Goal: Communication & Community: Connect with others

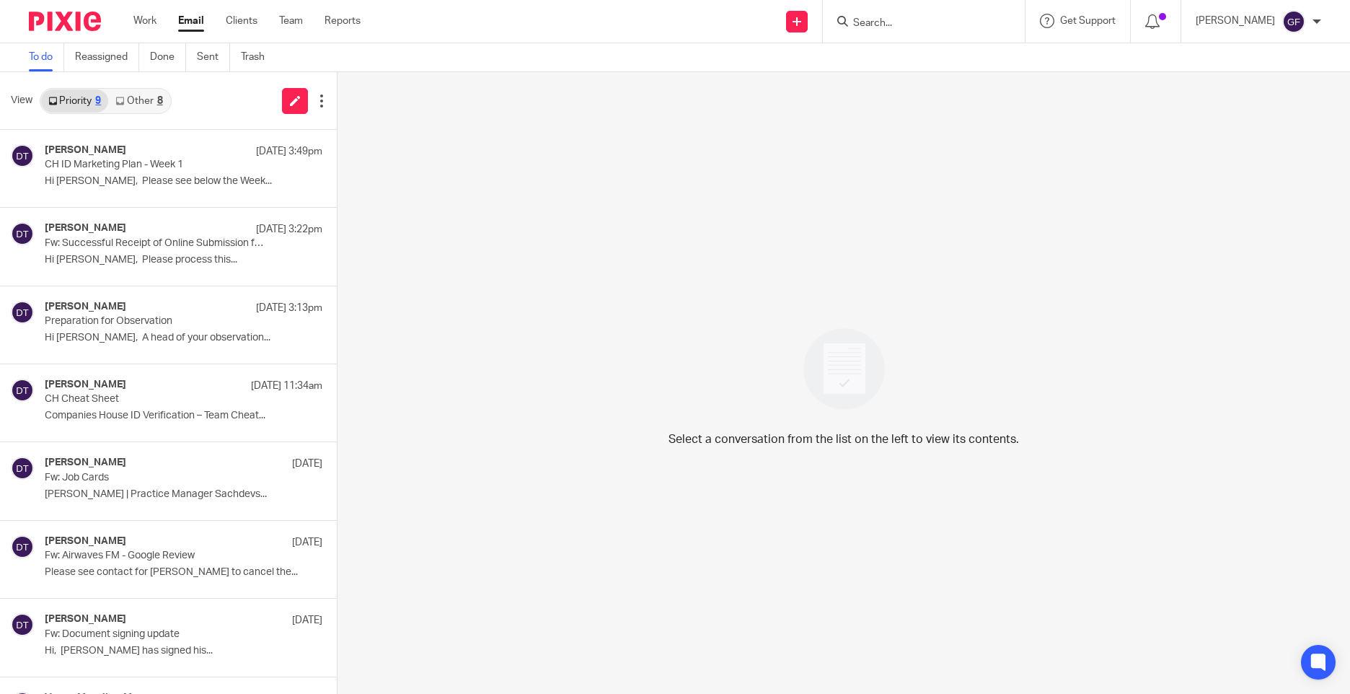
click at [198, 22] on link "Email" at bounding box center [191, 21] width 26 height 14
click at [124, 107] on link "Other 8" at bounding box center [138, 100] width 61 height 23
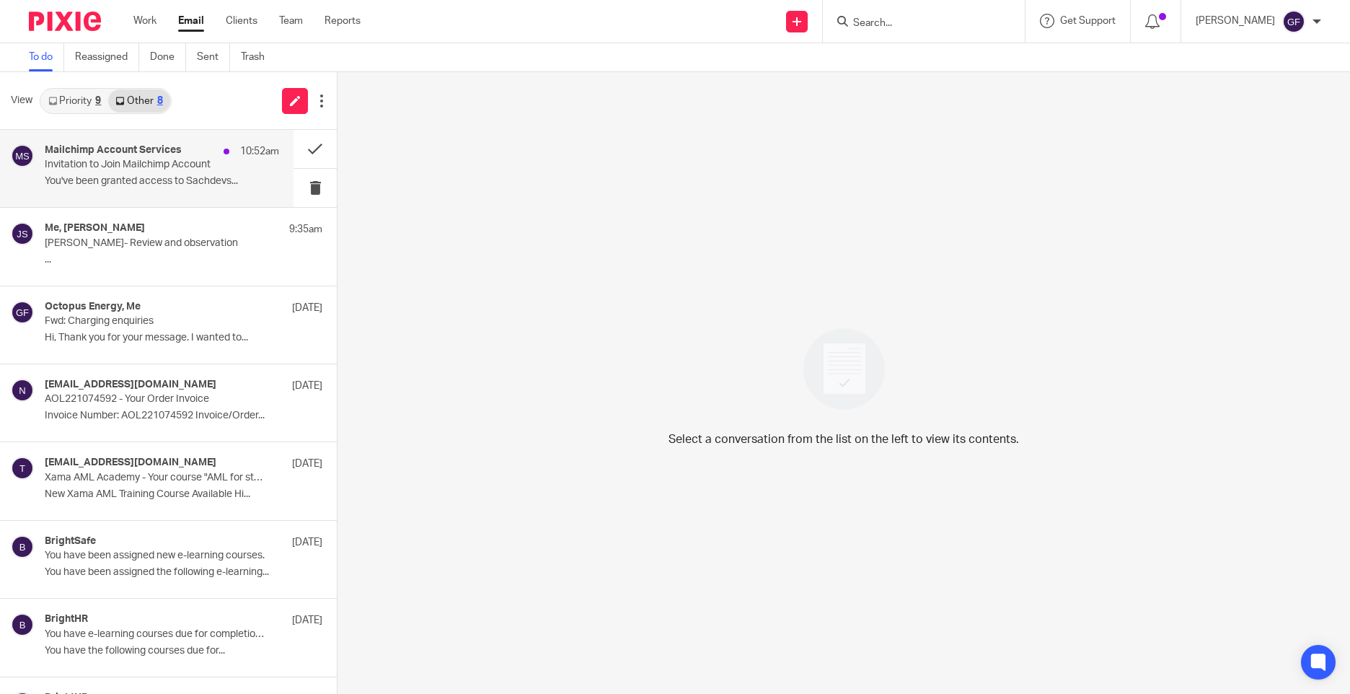
click at [171, 164] on p "Invitation to Join Mailchimp Account" at bounding box center [139, 165] width 188 height 12
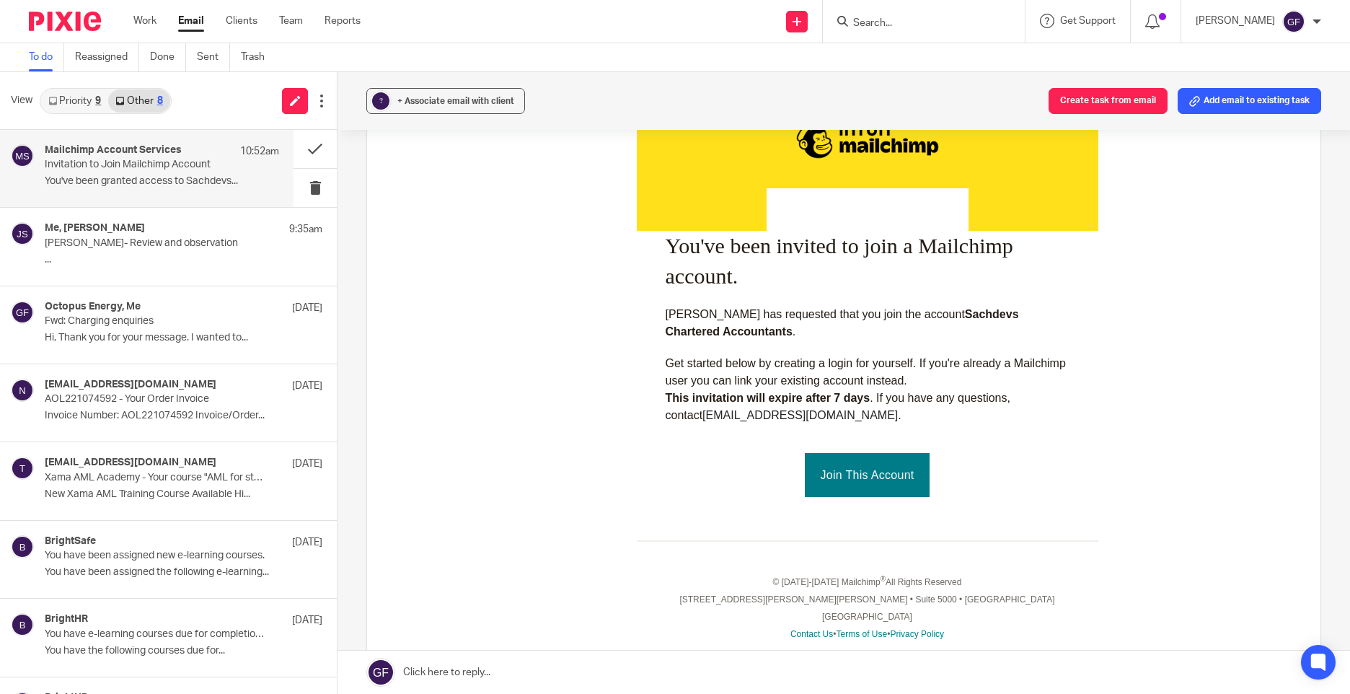
scroll to position [289, 0]
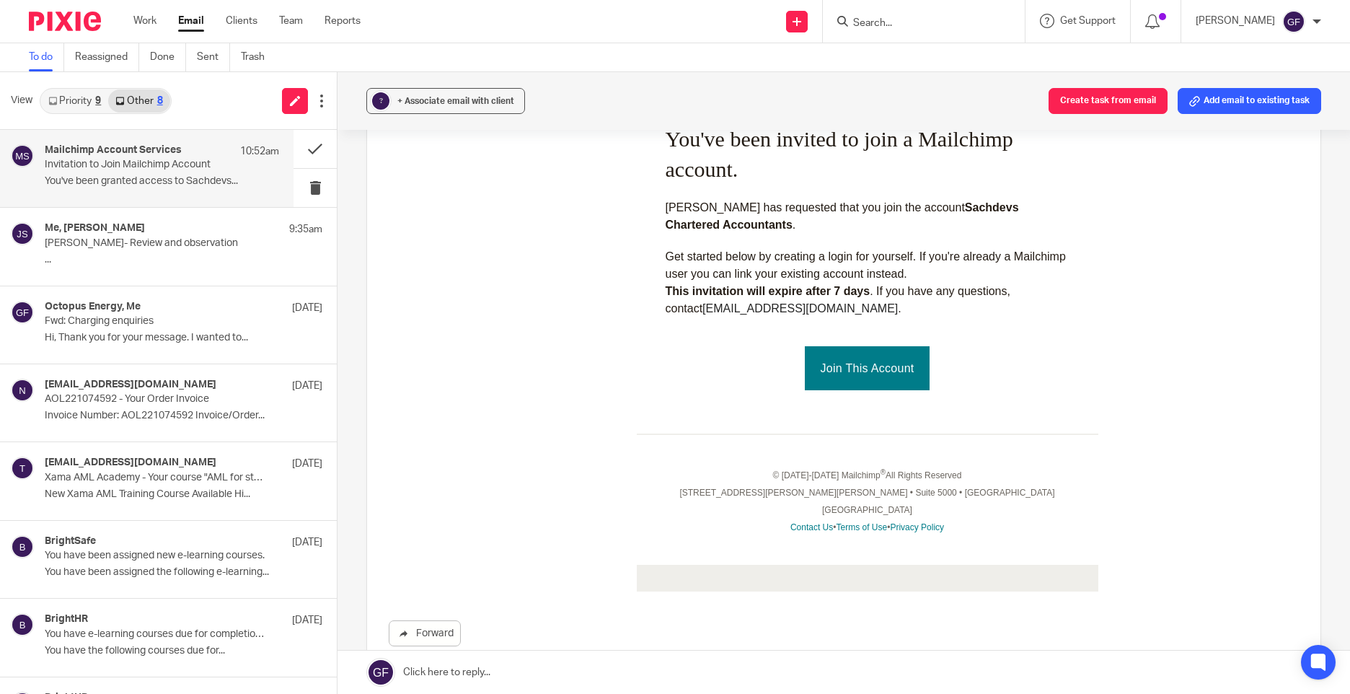
click at [852, 361] on link "Join This Account" at bounding box center [867, 368] width 124 height 44
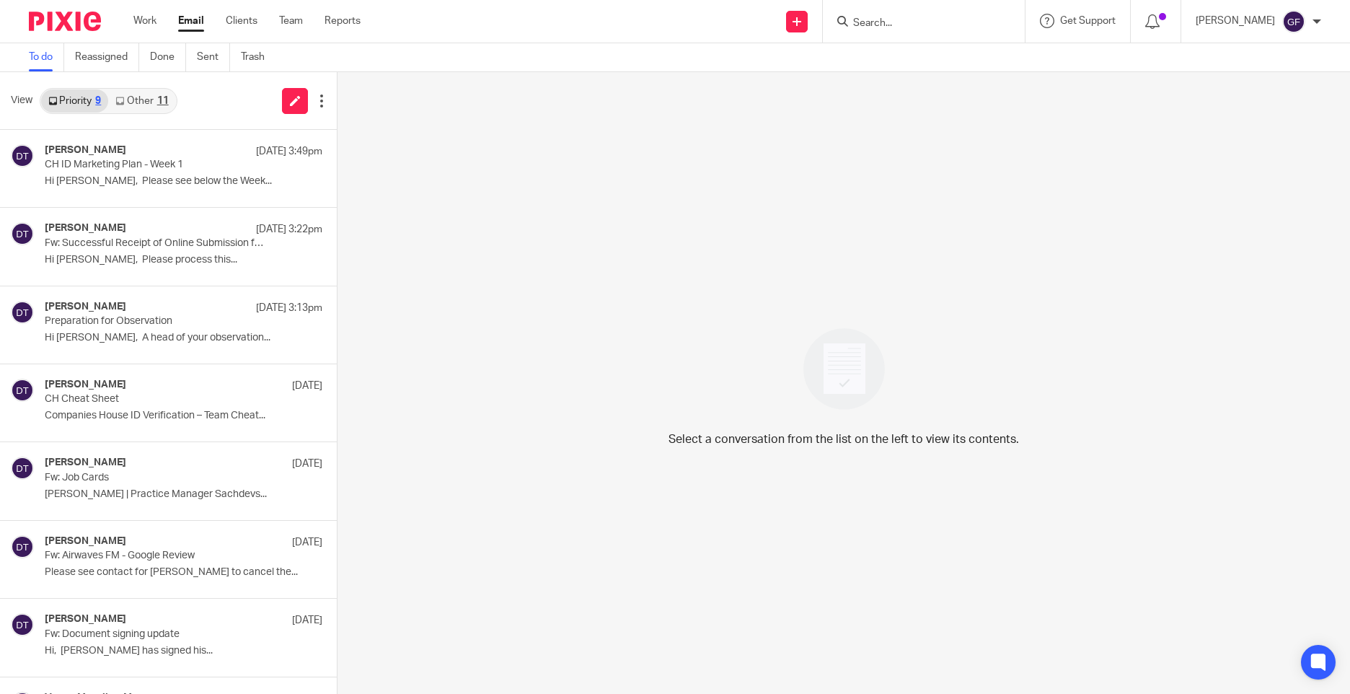
click at [165, 105] on div "11" at bounding box center [163, 101] width 12 height 10
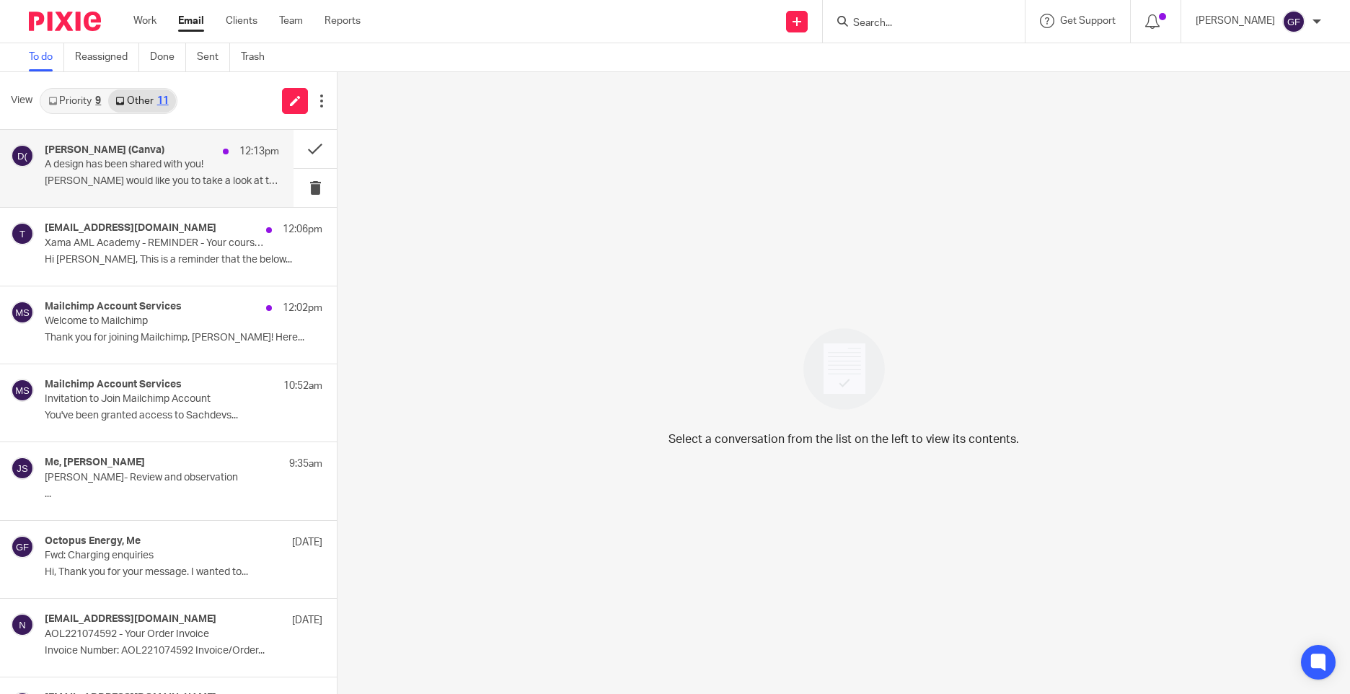
click at [167, 186] on p "Deanna would like you to take a look at the..." at bounding box center [162, 181] width 234 height 12
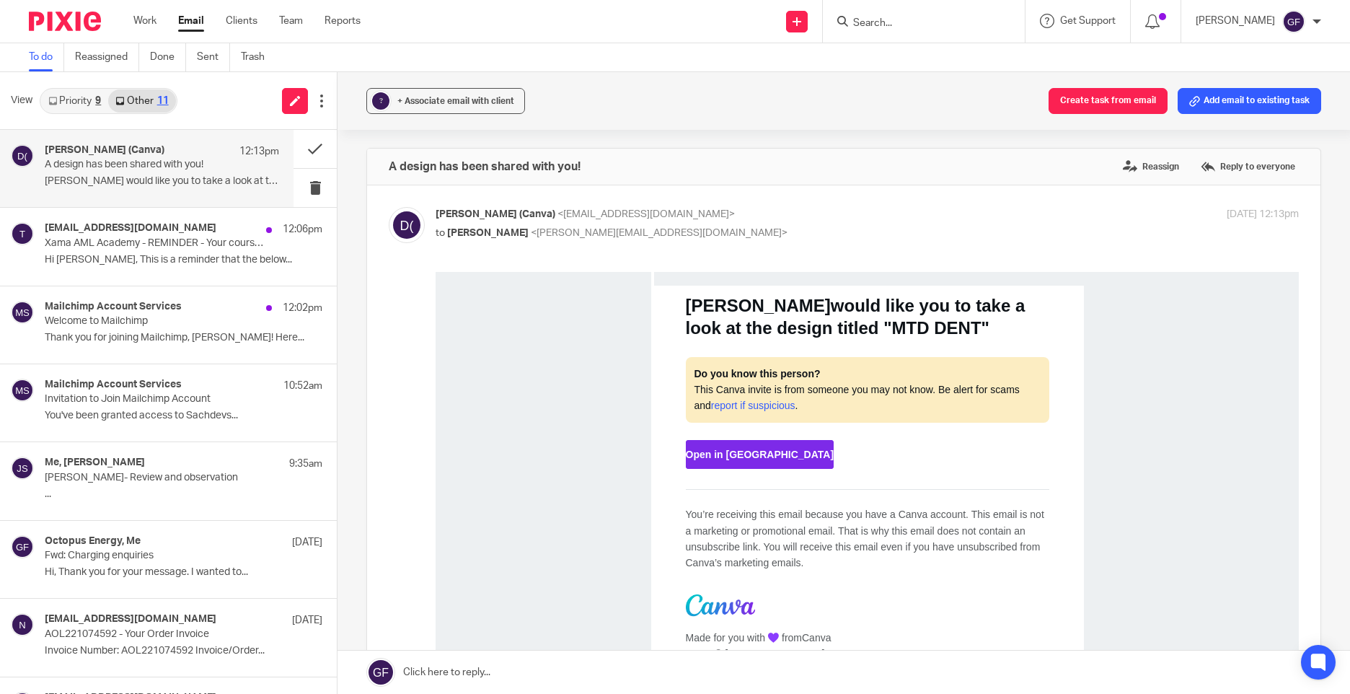
click at [705, 459] on span "Open in Canva" at bounding box center [760, 455] width 149 height 12
